Goal: Task Accomplishment & Management: Manage account settings

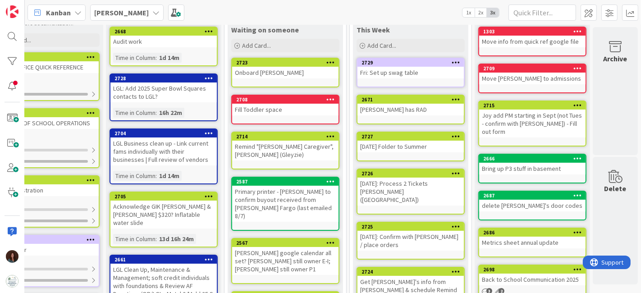
scroll to position [0, 47]
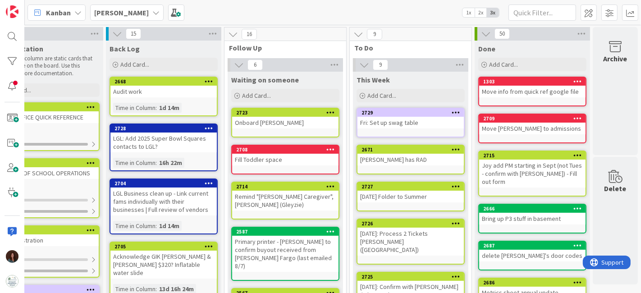
click at [453, 115] on div at bounding box center [456, 113] width 16 height 6
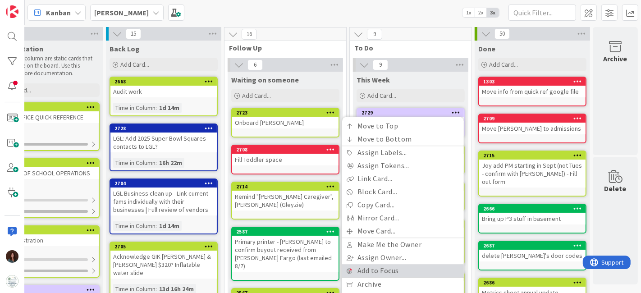
scroll to position [100, 47]
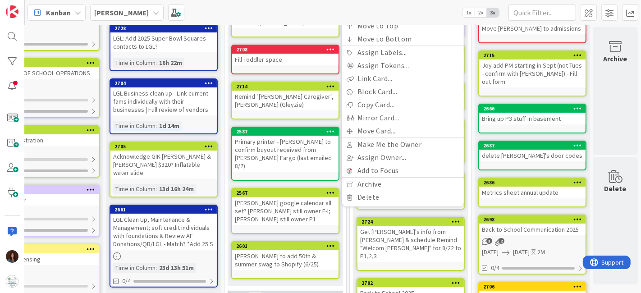
click at [413, 203] on div "Move to Top Move to Bottom Assign Labels... Assign Tokens... Link Card... Block…" at bounding box center [403, 112] width 122 height 190
click at [416, 200] on link "Delete" at bounding box center [403, 197] width 122 height 13
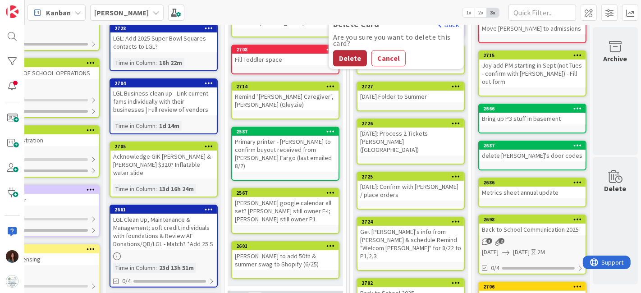
click at [343, 50] on button "Delete" at bounding box center [350, 58] width 34 height 16
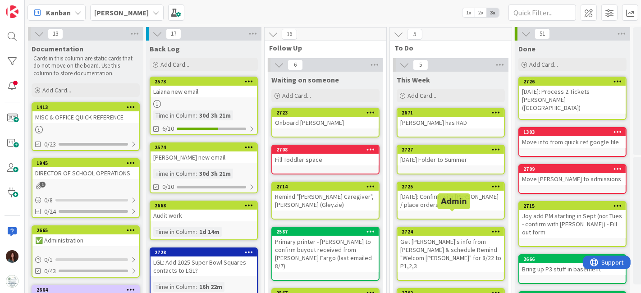
scroll to position [100, 0]
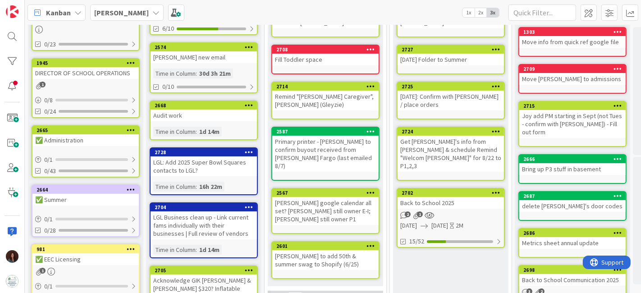
click at [461, 197] on div "Back to School 2025" at bounding box center [451, 203] width 106 height 12
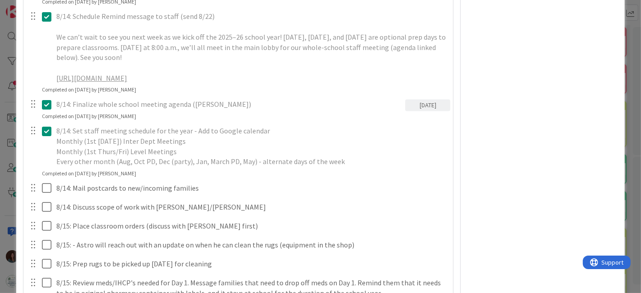
scroll to position [1553, 0]
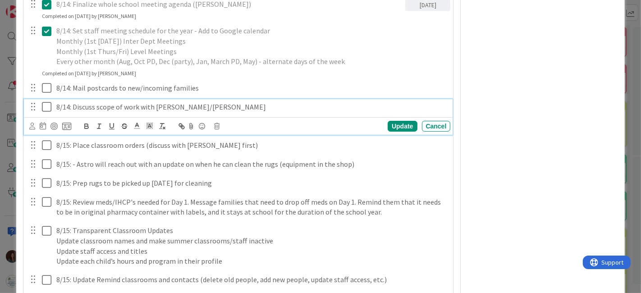
click at [47, 112] on icon at bounding box center [49, 106] width 14 height 11
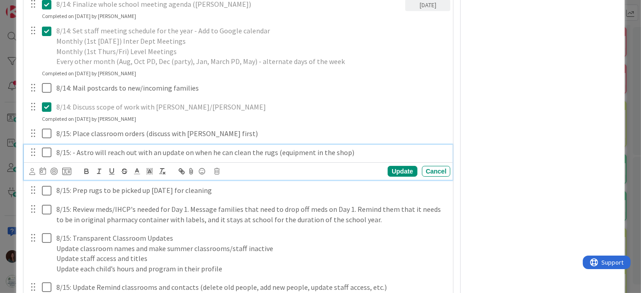
click at [45, 158] on icon at bounding box center [49, 152] width 14 height 11
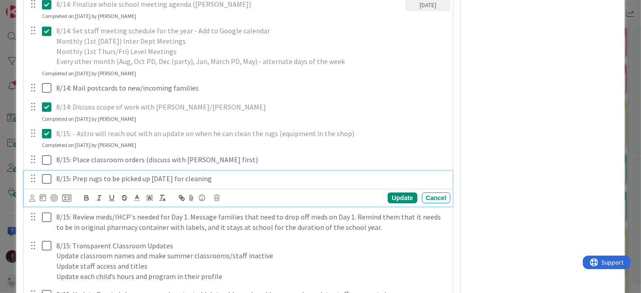
click at [46, 184] on icon at bounding box center [49, 179] width 14 height 11
type textarea "x"
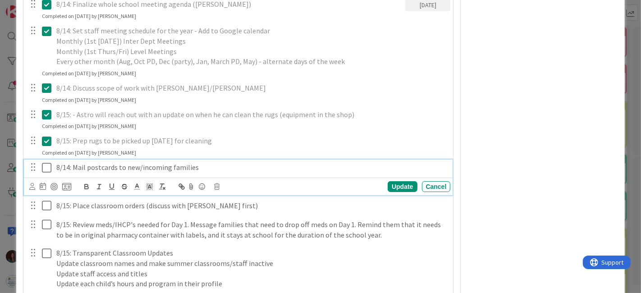
click at [68, 173] on p "8/14: Mail postcards to new/incoming families" at bounding box center [251, 167] width 391 height 10
click at [398, 190] on div "Update" at bounding box center [402, 186] width 29 height 11
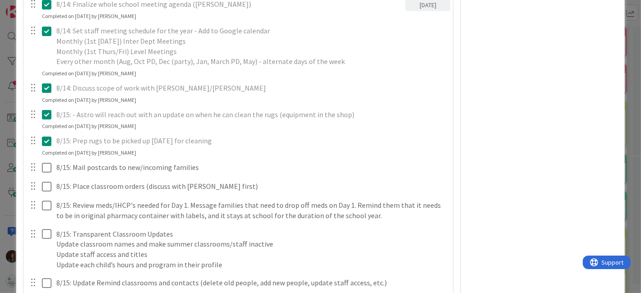
type textarea "x"
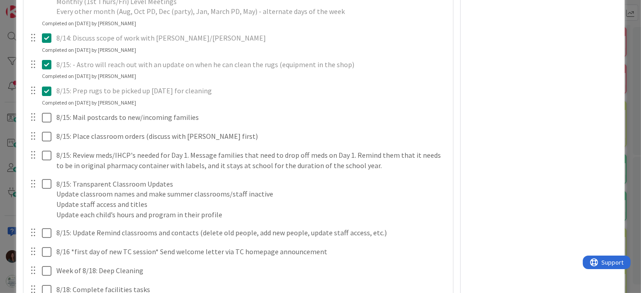
scroll to position [1653, 0]
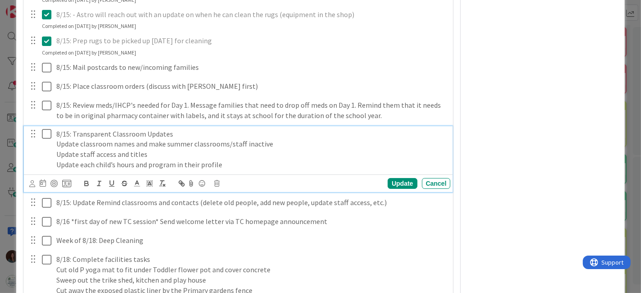
click at [68, 139] on p "8/15: Transparent Classroom Updates" at bounding box center [251, 134] width 391 height 10
click at [393, 188] on div "Update" at bounding box center [402, 183] width 29 height 11
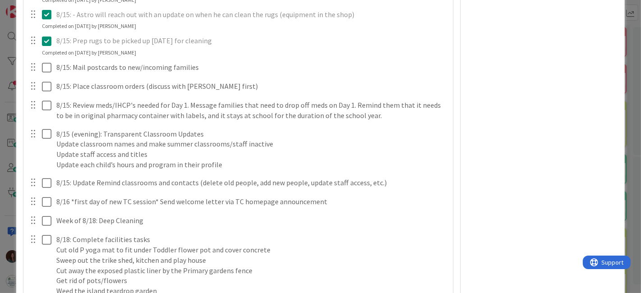
type textarea "x"
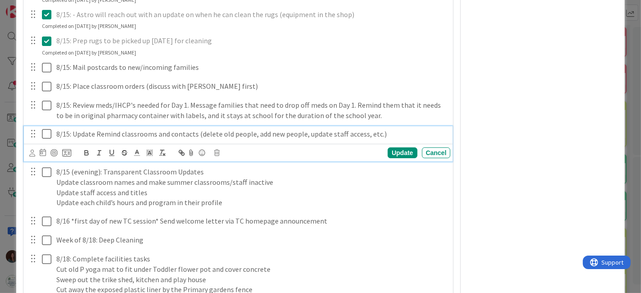
click at [68, 139] on p "8/15: Update Remind classrooms and contacts (delete old people, add new people,…" at bounding box center [251, 134] width 391 height 10
click at [395, 158] on div "Update" at bounding box center [402, 152] width 29 height 11
type textarea "x"
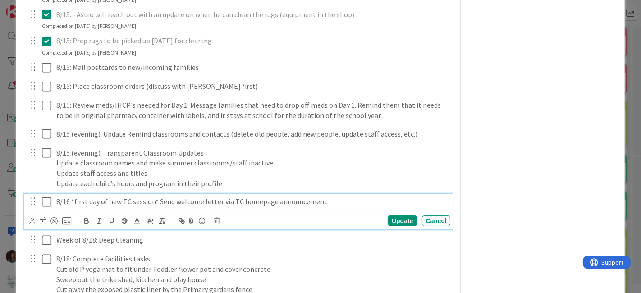
click at [70, 207] on p "8/16 *first day of new TC session* Send welcome letter via TC homepage announce…" at bounding box center [251, 202] width 391 height 10
click at [391, 226] on div "Update" at bounding box center [402, 221] width 29 height 11
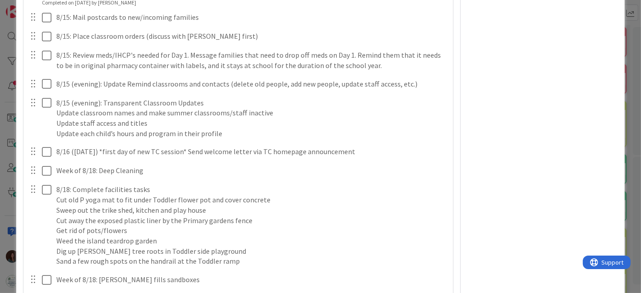
scroll to position [1753, 0]
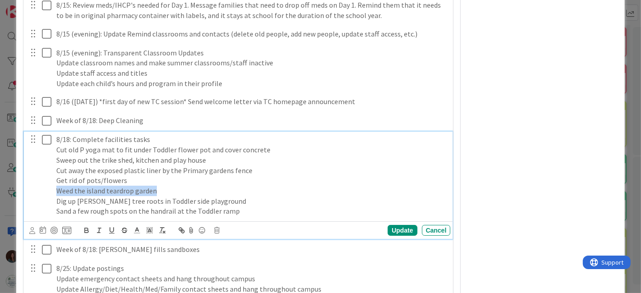
drag, startPoint x: 181, startPoint y: 198, endPoint x: 0, endPoint y: 198, distance: 181.3
click at [0, 198] on div "ID [GEOGRAPHIC_DATA] This Week Title 19 / 128 Back to School 2025 Description […" at bounding box center [320, 146] width 641 height 293
copy p "Weed the island teardrop garden"
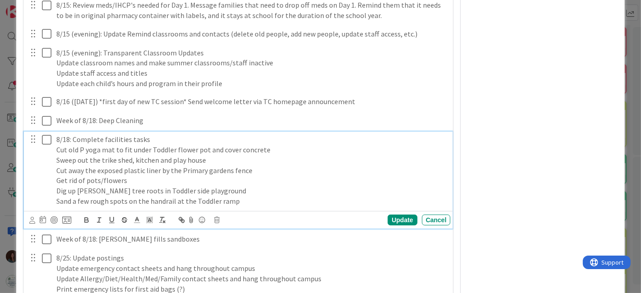
click at [270, 207] on p "Sand a few rough spots on the handrail at the Toddler ramp" at bounding box center [251, 201] width 391 height 10
click at [271, 207] on p "Sand a few rough spots on the handrail at the Toddler ramp" at bounding box center [251, 201] width 391 height 10
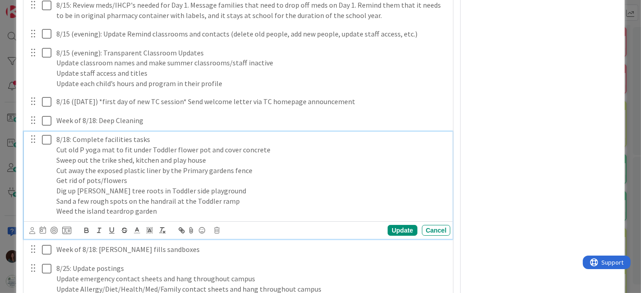
click at [188, 145] on p "8/18: Complete facilities tasks" at bounding box center [251, 139] width 391 height 10
click at [398, 236] on div "Update" at bounding box center [402, 230] width 29 height 11
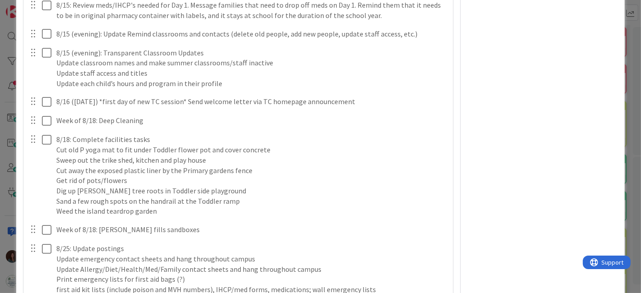
type textarea "x"
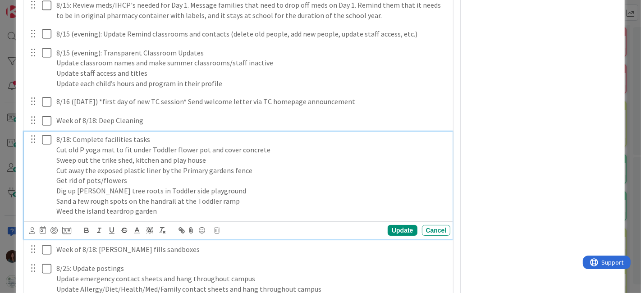
click at [57, 145] on p "8/18: Complete facilities tasks" at bounding box center [251, 139] width 391 height 10
click at [398, 236] on div "Update" at bounding box center [402, 230] width 29 height 11
type textarea "x"
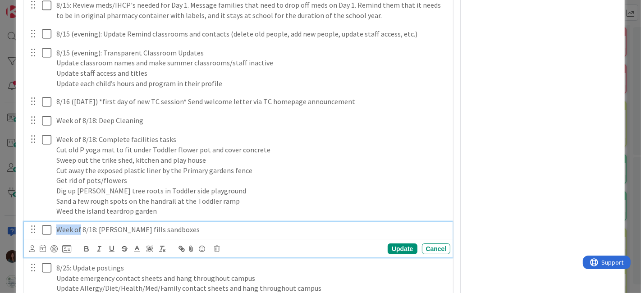
drag, startPoint x: 80, startPoint y: 238, endPoint x: 22, endPoint y: 238, distance: 58.2
click at [57, 235] on p "8/18: [PERSON_NAME] fills sandboxes" at bounding box center [251, 230] width 391 height 10
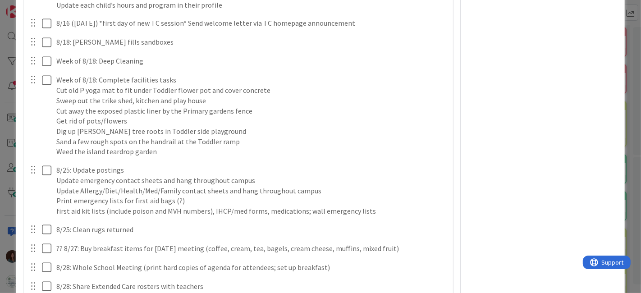
scroll to position [1854, 0]
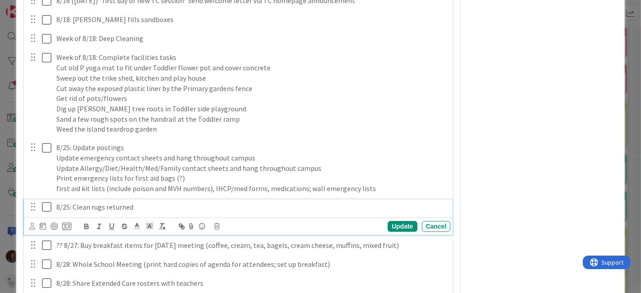
click at [69, 212] on p "8/25: Clean rugs returned" at bounding box center [251, 207] width 391 height 10
click at [77, 212] on p "8/18: Clean rugs returned" at bounding box center [251, 207] width 391 height 10
click at [83, 211] on p "8/18: Bath 1 clean rugs returned" at bounding box center [251, 207] width 391 height 10
click at [205, 212] on p "8/18: Batch 1 clean rugs returned" at bounding box center [251, 207] width 391 height 10
click at [390, 230] on div "Update" at bounding box center [402, 226] width 29 height 11
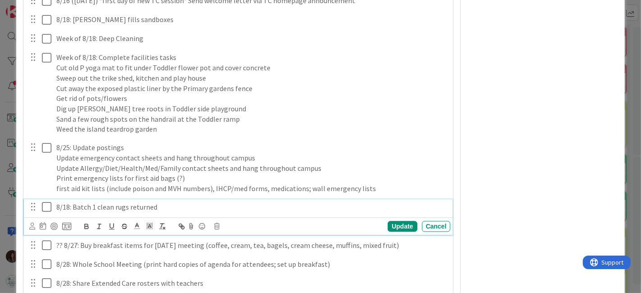
click at [167, 212] on p "8/18: Batch 1 clean rugs returned" at bounding box center [251, 207] width 391 height 10
click at [388, 232] on div "Update" at bounding box center [402, 226] width 29 height 11
type textarea "x"
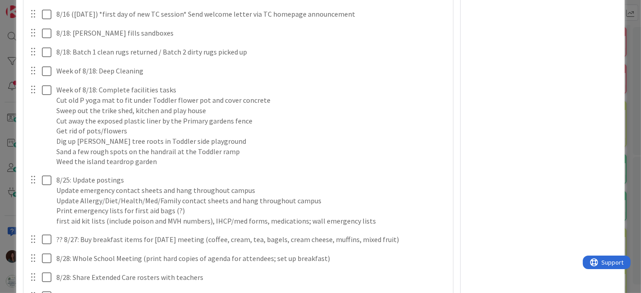
scroll to position [1840, 0]
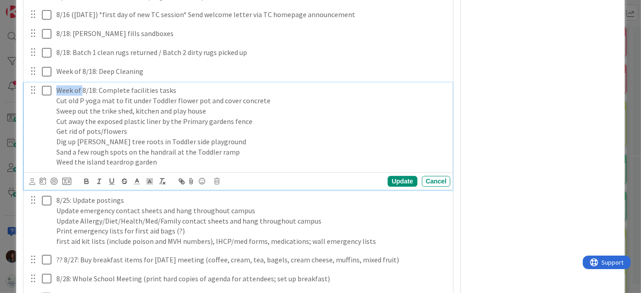
drag, startPoint x: 81, startPoint y: 98, endPoint x: 27, endPoint y: 99, distance: 54.1
click at [28, 99] on div "Week of 8/18: Complete facilities tasks Cut old P yoga mat to fit under Toddler…" at bounding box center [239, 126] width 423 height 87
click at [153, 96] on p "8/18: Complete facilities tasks" at bounding box center [251, 90] width 391 height 10
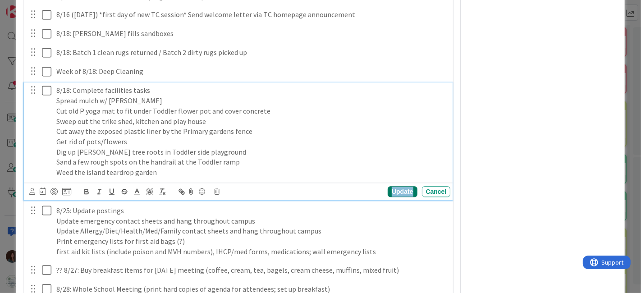
click at [395, 197] on div "Update" at bounding box center [402, 191] width 29 height 11
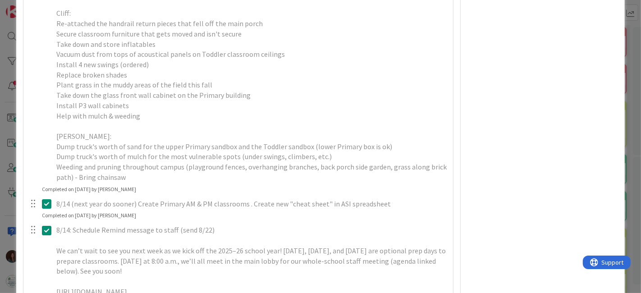
scroll to position [1189, 0]
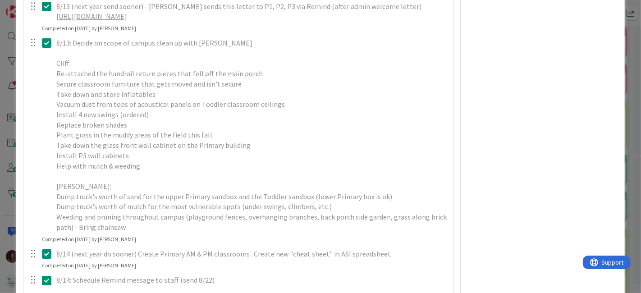
click at [51, 48] on icon at bounding box center [49, 42] width 14 height 11
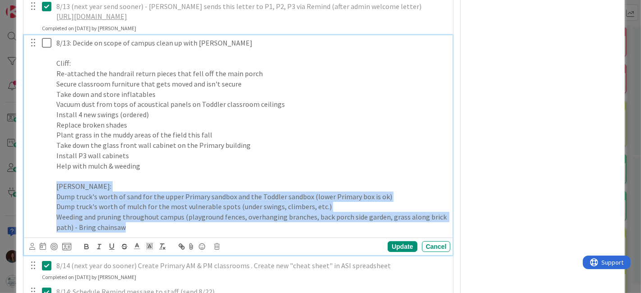
drag, startPoint x: 139, startPoint y: 234, endPoint x: 46, endPoint y: 198, distance: 99.6
click at [46, 198] on div "8/13: Decide on scope of campus clean up with [PERSON_NAME]: Re-attached the ha…" at bounding box center [239, 135] width 423 height 200
copy div "[PERSON_NAME]: Dump truck's worth of sand for the upper Primary sandbox and the…"
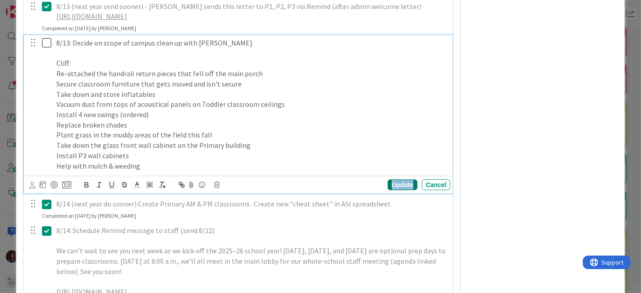
click at [398, 190] on div "Update" at bounding box center [402, 184] width 29 height 11
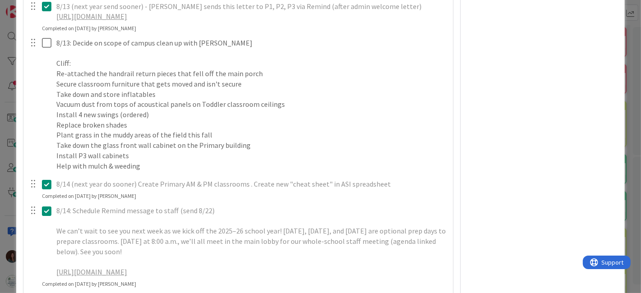
type textarea "x"
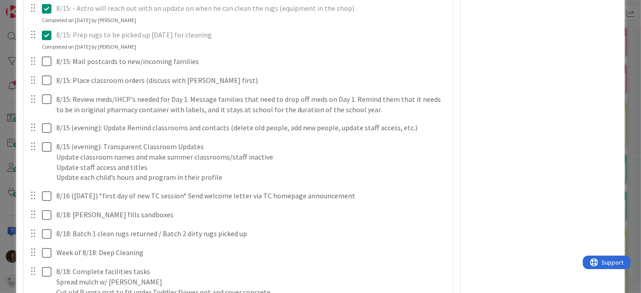
scroll to position [1640, 0]
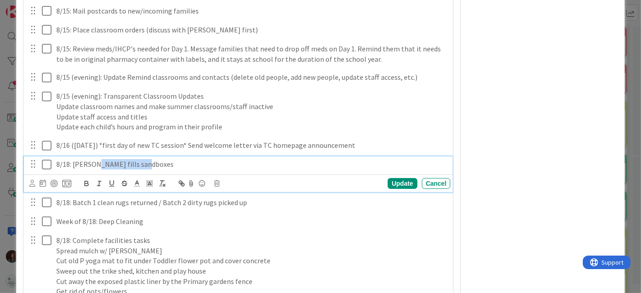
drag, startPoint x: 151, startPoint y: 174, endPoint x: 95, endPoint y: 177, distance: 55.6
click at [95, 170] on p "8/18: [PERSON_NAME] fills sandboxes" at bounding box center [251, 164] width 391 height 10
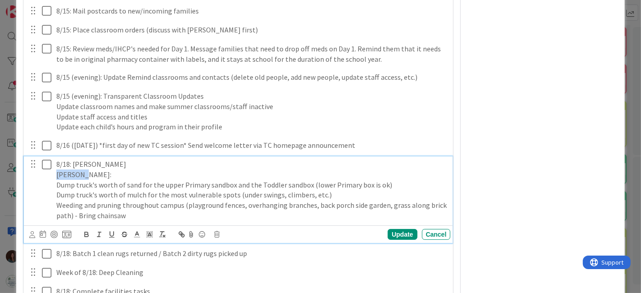
drag, startPoint x: 40, startPoint y: 179, endPoint x: 83, endPoint y: 222, distance: 60.3
click at [4, 180] on div "ID [GEOGRAPHIC_DATA] This Week Title 19 / 128 Back to School 2025 Description […" at bounding box center [320, 146] width 641 height 293
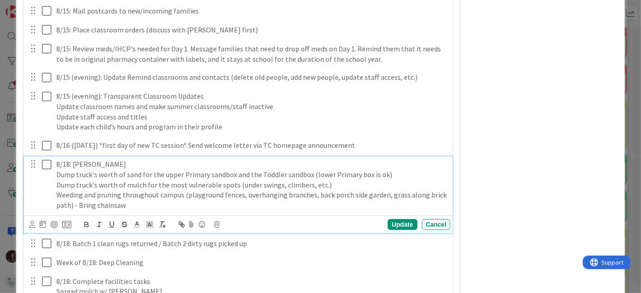
click at [96, 170] on p "8/18: [PERSON_NAME]" at bounding box center [251, 164] width 391 height 10
click at [401, 230] on div "Update" at bounding box center [402, 224] width 29 height 11
type textarea "x"
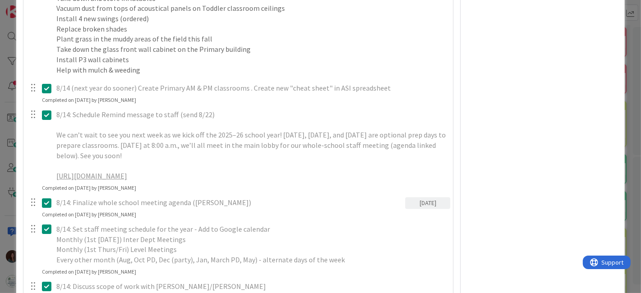
scroll to position [1189, 0]
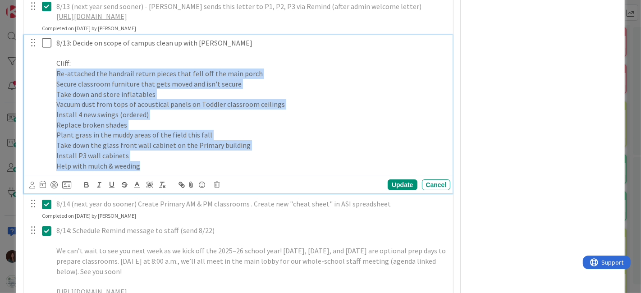
drag, startPoint x: 145, startPoint y: 174, endPoint x: 37, endPoint y: 84, distance: 140.9
click at [37, 84] on div "8/13: Decide on scope of campus clean up with [PERSON_NAME]: Re-attached the ha…" at bounding box center [239, 104] width 423 height 138
copy div "Re-attached the handrail return pieces that fell off the main porch Secure clas…"
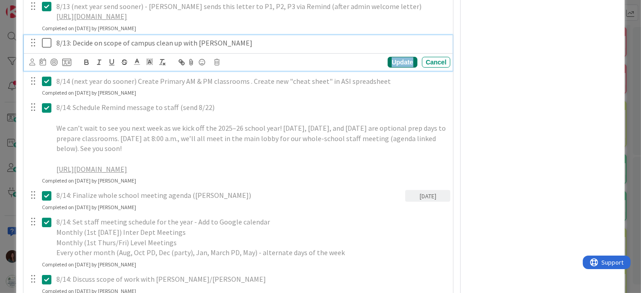
click at [388, 68] on div "Update" at bounding box center [402, 62] width 29 height 11
click at [46, 48] on icon at bounding box center [49, 42] width 14 height 11
type textarea "x"
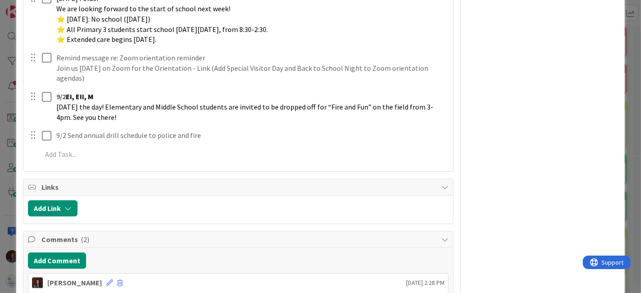
scroll to position [2291, 0]
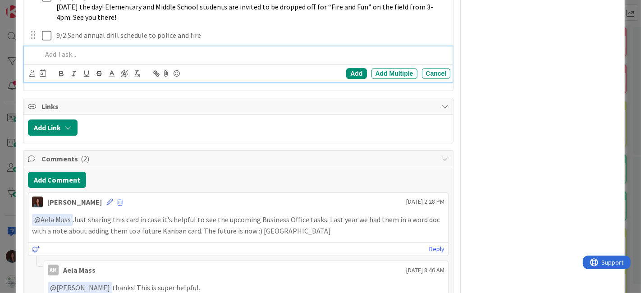
click at [87, 59] on p at bounding box center [244, 54] width 405 height 10
paste div
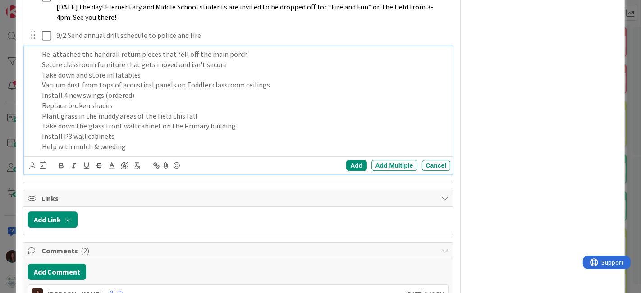
click at [43, 60] on p "Re-attached the handrail return pieces that fell off the main porch" at bounding box center [244, 54] width 405 height 10
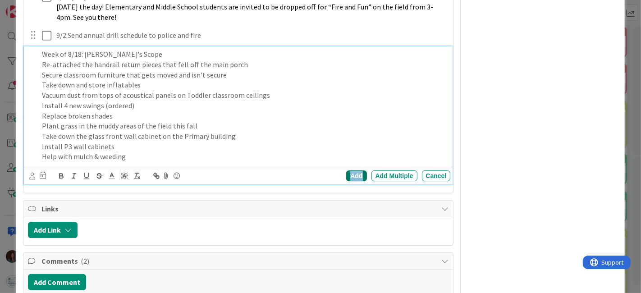
click at [351, 181] on div "Add" at bounding box center [356, 175] width 20 height 11
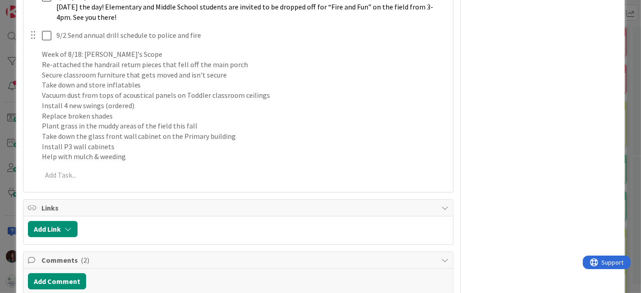
type textarea "x"
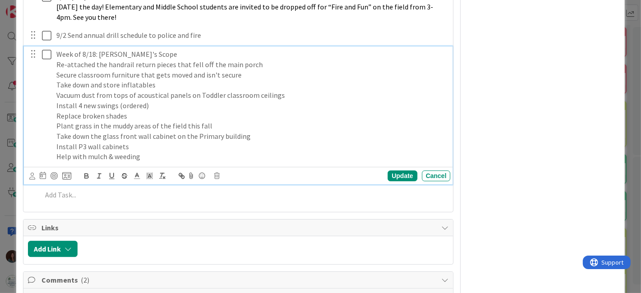
click at [136, 162] on p "Help with mulch & weeding" at bounding box center [251, 156] width 391 height 10
drag, startPoint x: 113, startPoint y: 165, endPoint x: 86, endPoint y: 165, distance: 27.5
click at [86, 162] on p "Help with mulch & weeding" at bounding box center [251, 156] width 391 height 10
click at [393, 181] on div "Update" at bounding box center [402, 175] width 29 height 11
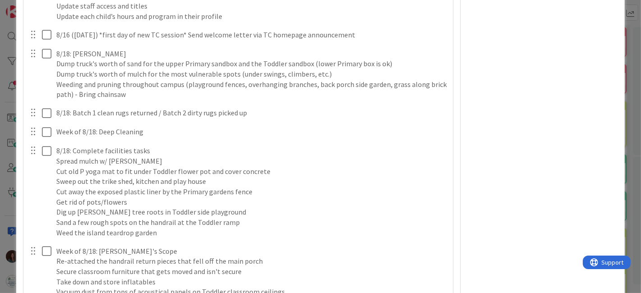
scroll to position [1686, 0]
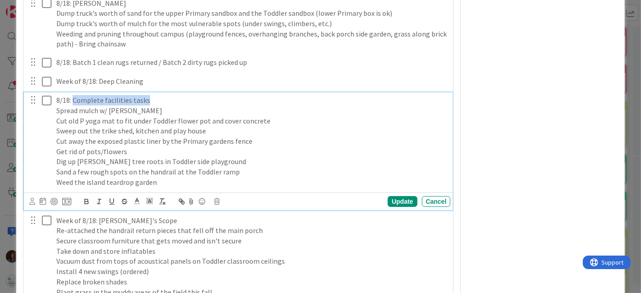
drag, startPoint x: 108, startPoint y: 110, endPoint x: 72, endPoint y: 129, distance: 41.0
click at [73, 106] on p "8/18: Complete facilities tasks" at bounding box center [251, 100] width 391 height 10
click at [402, 207] on div "Update" at bounding box center [402, 201] width 29 height 11
type textarea "x"
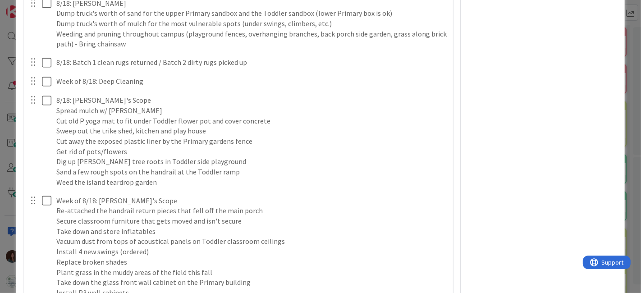
scroll to position [1636, 0]
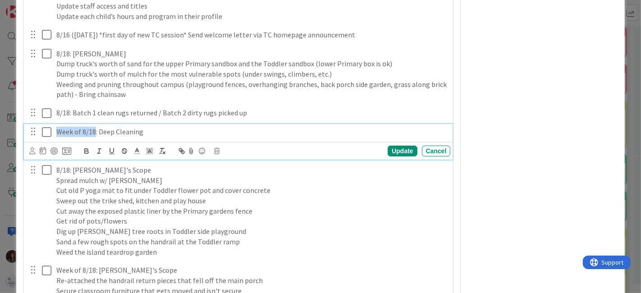
drag, startPoint x: 94, startPoint y: 138, endPoint x: 40, endPoint y: 139, distance: 54.6
click at [40, 139] on div "Week of 8/18: Deep Cleaning" at bounding box center [239, 132] width 423 height 16
click at [71, 137] on p "8/15 after 4 pm [DATE]: Deep Cleaning" at bounding box center [251, 132] width 391 height 10
click at [99, 137] on p "8/15 (after 4 pm [DATE]: Deep Cleaning" at bounding box center [251, 132] width 391 height 10
drag, startPoint x: 102, startPoint y: 138, endPoint x: 217, endPoint y: 293, distance: 192.6
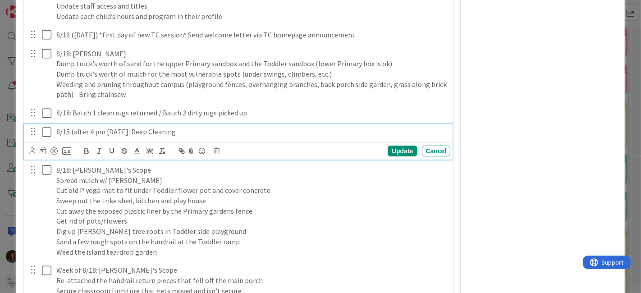
click at [102, 137] on p "8/15 (after 4 pm [DATE]: Deep Cleaning" at bounding box center [251, 132] width 391 height 10
click at [400, 156] on div "Update" at bounding box center [402, 151] width 29 height 11
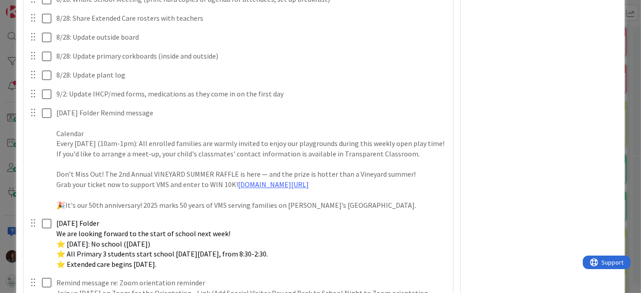
scroll to position [2387, 0]
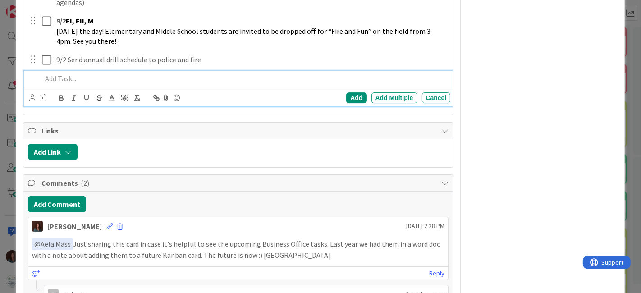
click at [82, 84] on p at bounding box center [244, 78] width 405 height 10
click at [361, 103] on div "Add Add Multiple Cancel" at bounding box center [363, 97] width 176 height 11
click at [353, 103] on div "Add" at bounding box center [356, 97] width 20 height 11
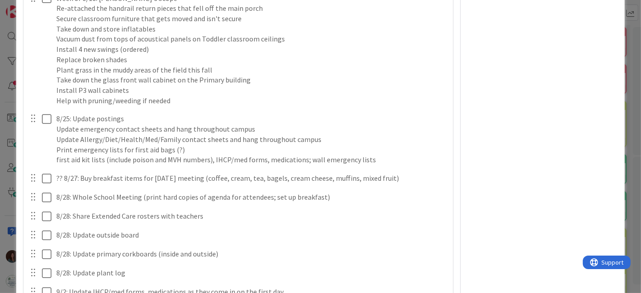
scroll to position [1909, 0]
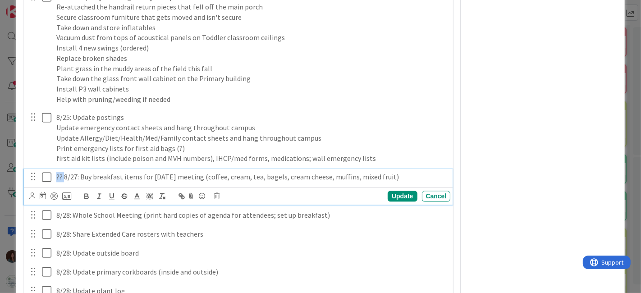
drag, startPoint x: 64, startPoint y: 185, endPoint x: 46, endPoint y: 185, distance: 18.0
click at [46, 184] on div "?? 8/27: Buy breakfast items for [DATE] meeting (coffee, cream, tea, bagels, cr…" at bounding box center [239, 177] width 423 height 16
click at [401, 202] on div "Update" at bounding box center [402, 196] width 29 height 11
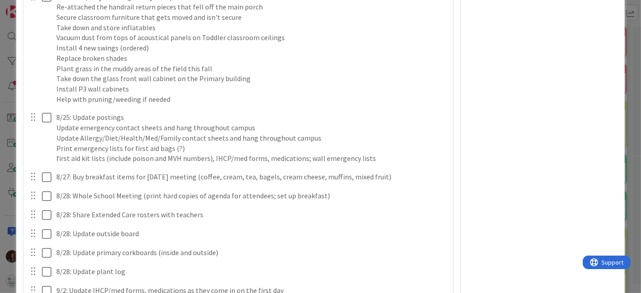
type textarea "x"
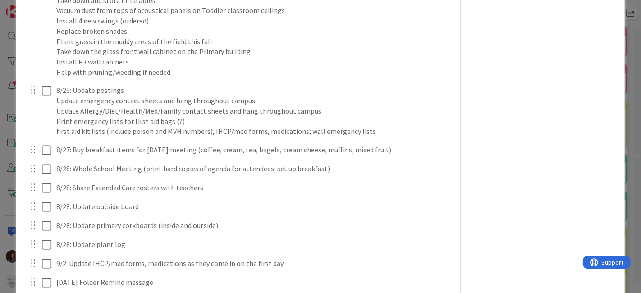
scroll to position [1959, 0]
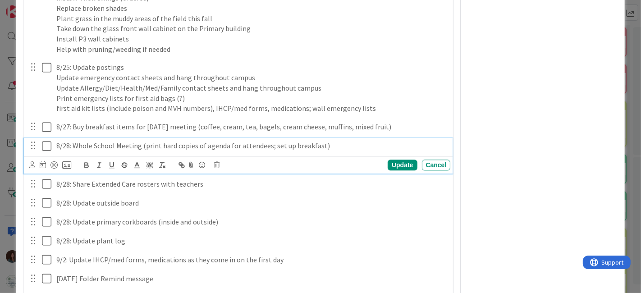
click at [317, 151] on p "8/28: Whole School Meeting (print hard copies of agenda for attendees; set up b…" at bounding box center [251, 146] width 391 height 10
click at [225, 151] on p "8/28: Whole School Meeting (print hard copies of agenda for attendees; set up b…" at bounding box center [251, 146] width 391 height 10
click at [317, 151] on p "8/28: Whole School Meeting (print hard copies of agenda for attendees; set up b…" at bounding box center [251, 146] width 391 height 10
click at [393, 170] on div "Update" at bounding box center [402, 165] width 29 height 11
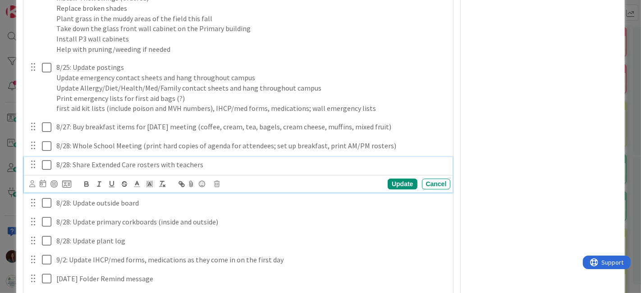
click at [130, 170] on p "8/28: Share Extended Care rosters with teachers" at bounding box center [251, 165] width 391 height 10
click at [216, 187] on icon at bounding box center [217, 184] width 5 height 6
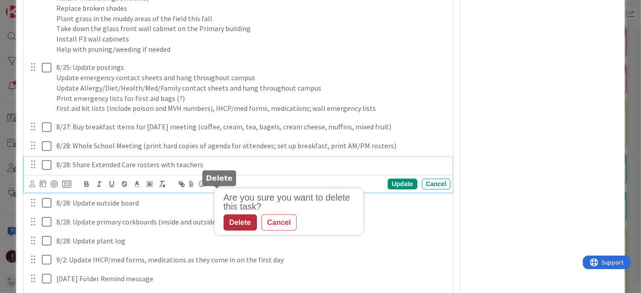
click at [246, 230] on div "Delete" at bounding box center [240, 222] width 33 height 16
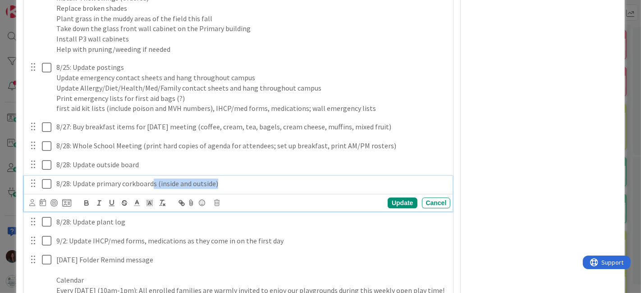
drag, startPoint x: 247, startPoint y: 195, endPoint x: 151, endPoint y: 194, distance: 95.1
click at [151, 189] on p "8/28: Update primary corkboards (inside and outside)" at bounding box center [251, 184] width 391 height 10
click at [407, 208] on div "Update" at bounding box center [402, 202] width 29 height 11
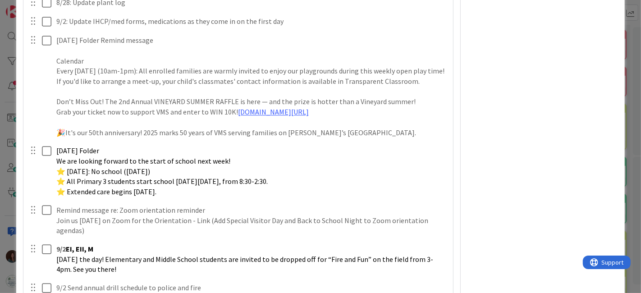
scroll to position [2209, 0]
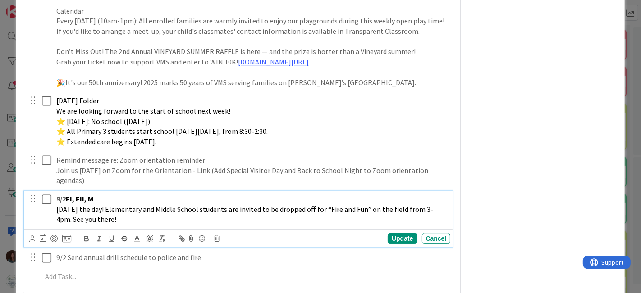
drag, startPoint x: 130, startPoint y: 230, endPoint x: 35, endPoint y: 206, distance: 98.2
click at [35, 206] on div "9/2 EI, EII, M [DATE] the day! Elementary and Middle School students are invite…" at bounding box center [239, 209] width 423 height 36
click at [163, 243] on icon "button" at bounding box center [162, 238] width 8 height 8
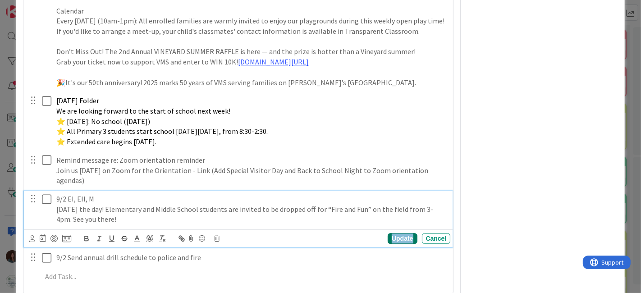
click at [407, 244] on div "Update" at bounding box center [402, 238] width 29 height 11
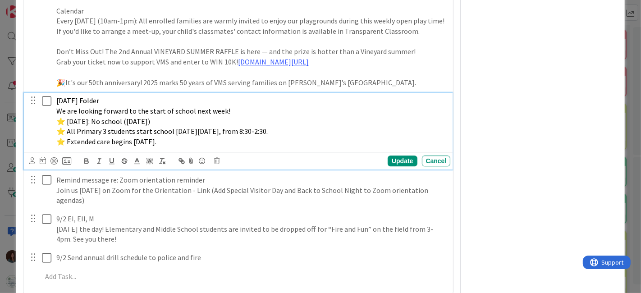
drag, startPoint x: 231, startPoint y: 151, endPoint x: 29, endPoint y: 111, distance: 205.9
click at [29, 111] on div "[DATE] Folder We are looking forward to the start of school next week! ⭐ [DATE]…" at bounding box center [239, 121] width 423 height 57
click at [215, 164] on icon at bounding box center [217, 161] width 5 height 6
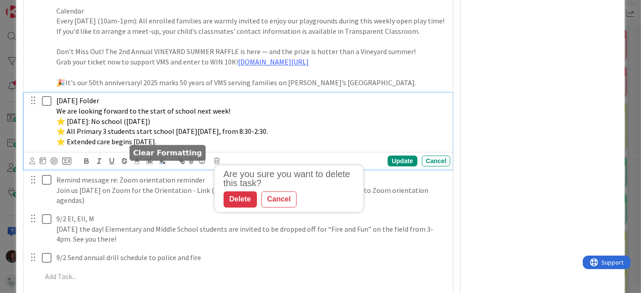
click at [160, 165] on icon "button" at bounding box center [162, 161] width 8 height 8
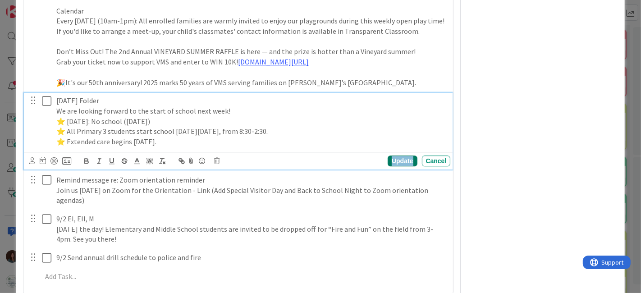
click at [399, 166] on div "Update" at bounding box center [402, 161] width 29 height 11
click at [230, 147] on p "⭐ Extended care begins [DATE]." at bounding box center [251, 142] width 391 height 10
type textarea "x"
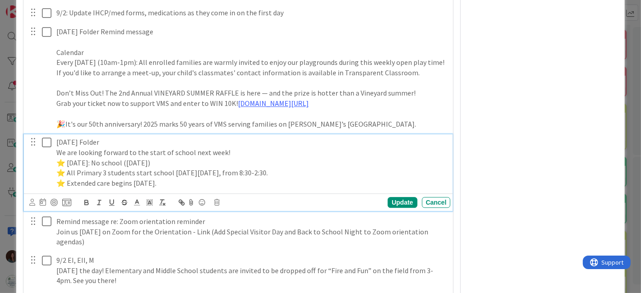
scroll to position [2109, 0]
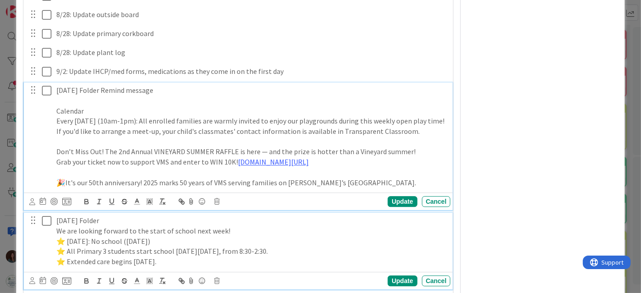
click at [382, 188] on p "🎉It's our 50th anniversary! 2025 marks 50 years of VMS serving families on [PER…" at bounding box center [251, 183] width 391 height 10
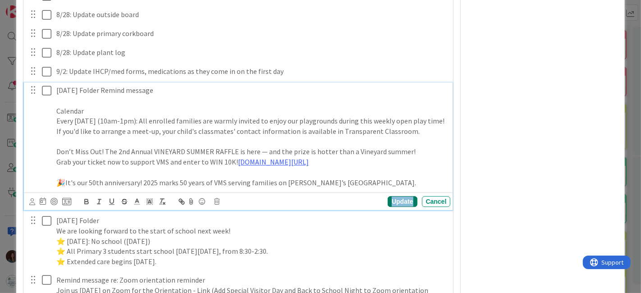
click at [403, 207] on div "Update" at bounding box center [402, 201] width 29 height 11
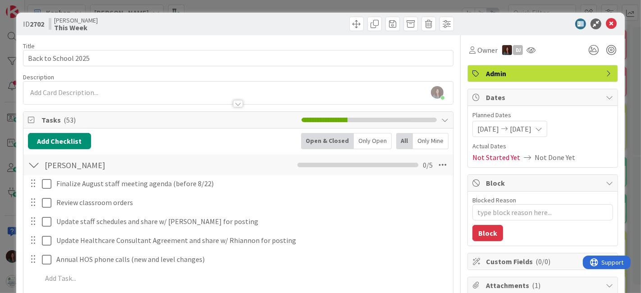
scroll to position [0, 0]
click at [606, 21] on icon at bounding box center [611, 23] width 11 height 11
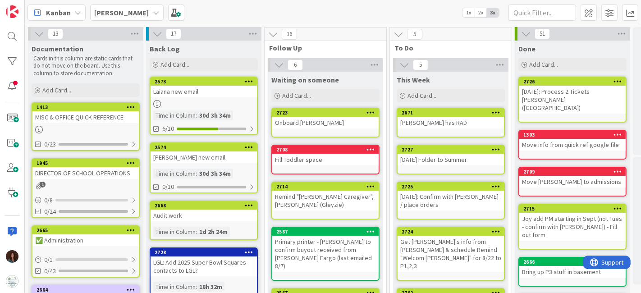
click at [494, 183] on icon at bounding box center [496, 186] width 9 height 6
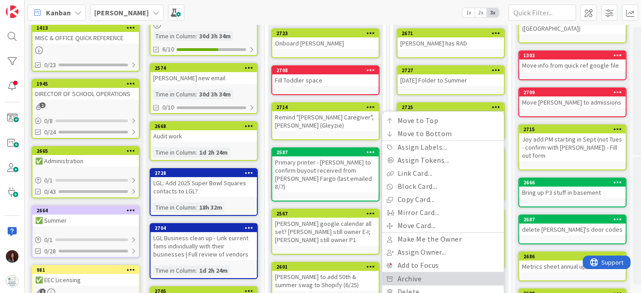
scroll to position [100, 0]
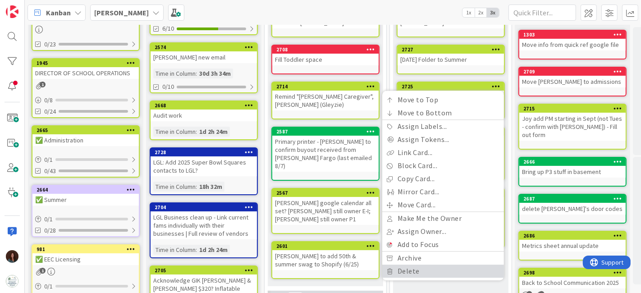
click at [452, 271] on link "Delete" at bounding box center [443, 271] width 122 height 13
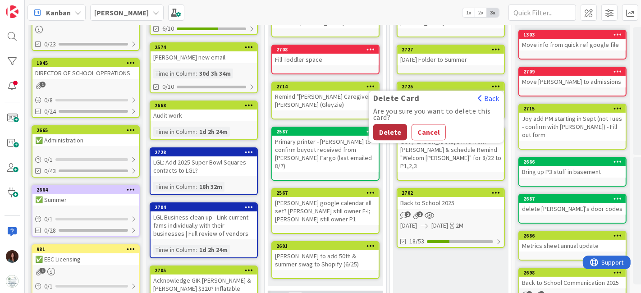
click at [394, 130] on button "Delete" at bounding box center [390, 132] width 34 height 16
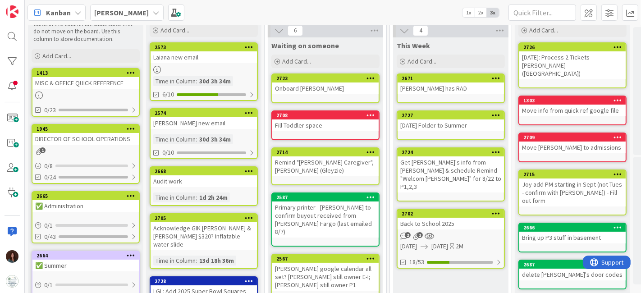
scroll to position [0, 0]
